Goal: Information Seeking & Learning: Learn about a topic

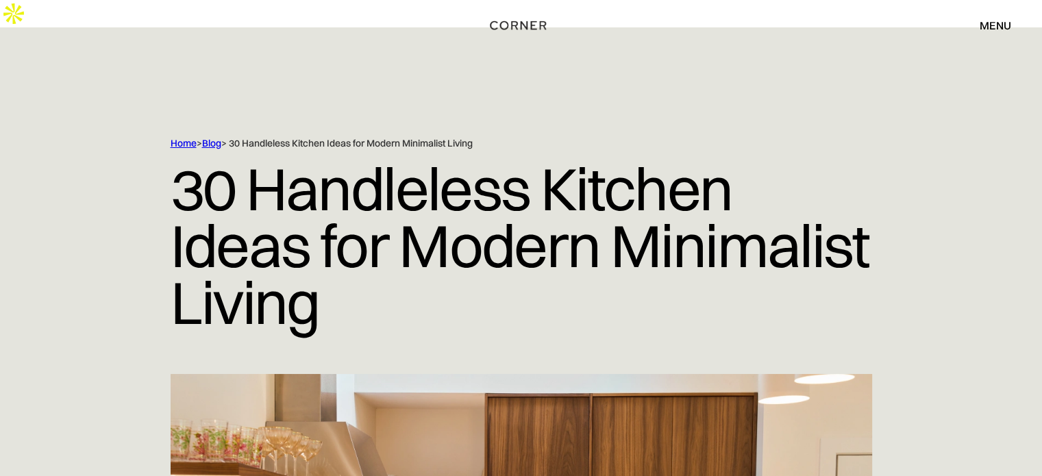
click at [215, 137] on link "Blog" at bounding box center [211, 143] width 19 height 12
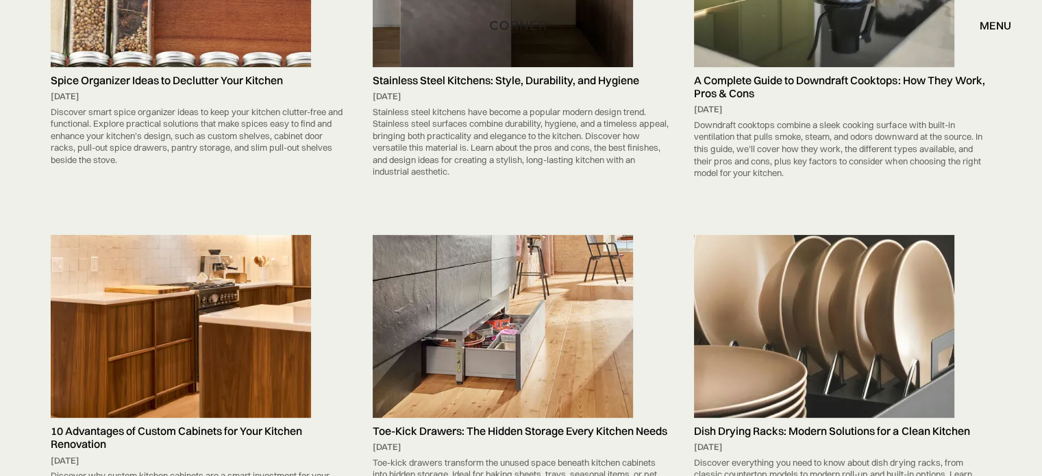
scroll to position [365, 0]
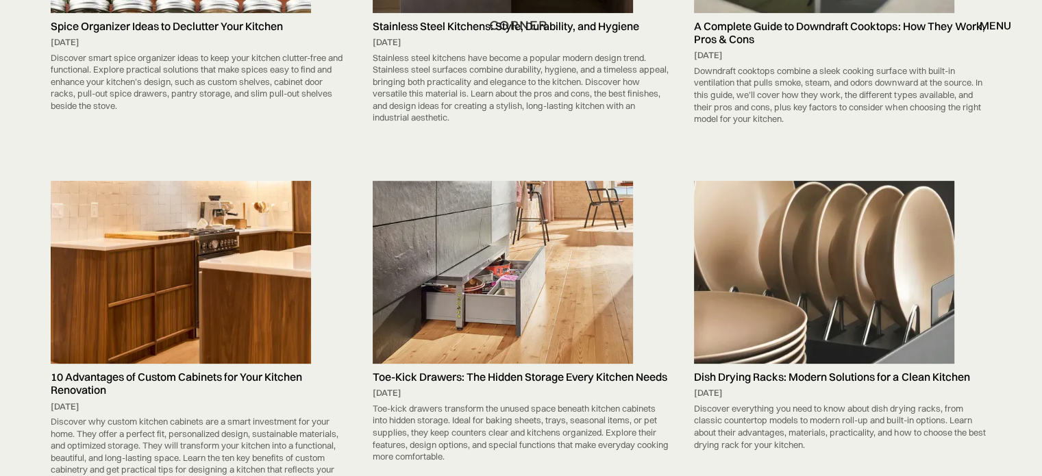
drag, startPoint x: 869, startPoint y: 149, endPoint x: 870, endPoint y: 141, distance: 7.7
